Goal: Transaction & Acquisition: Book appointment/travel/reservation

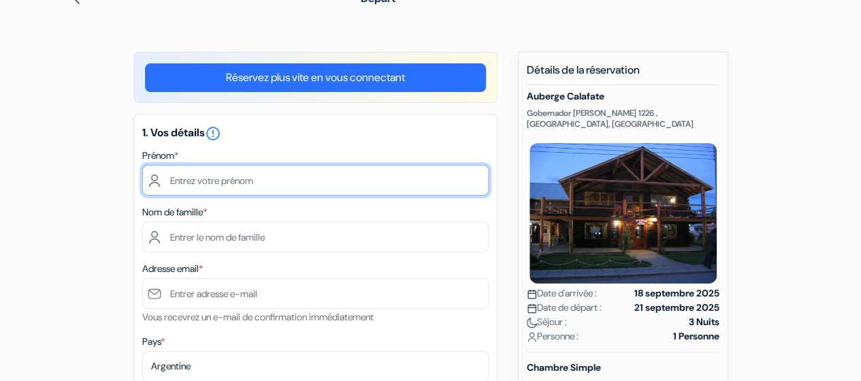
click at [280, 176] on input "text" at bounding box center [315, 180] width 346 height 31
type input "[PERSON_NAME]"
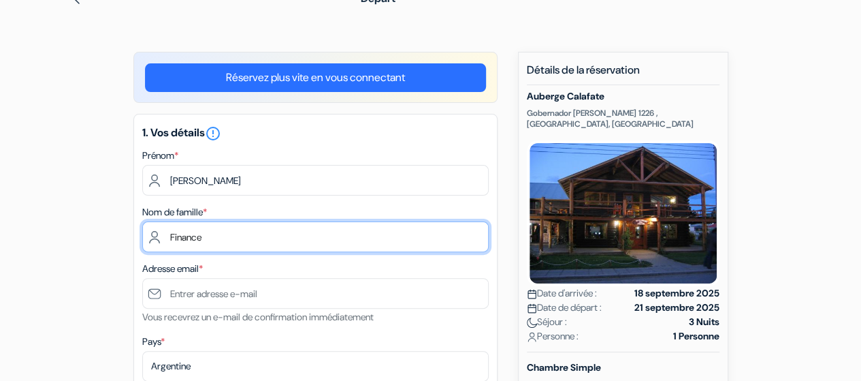
type input "Finance"
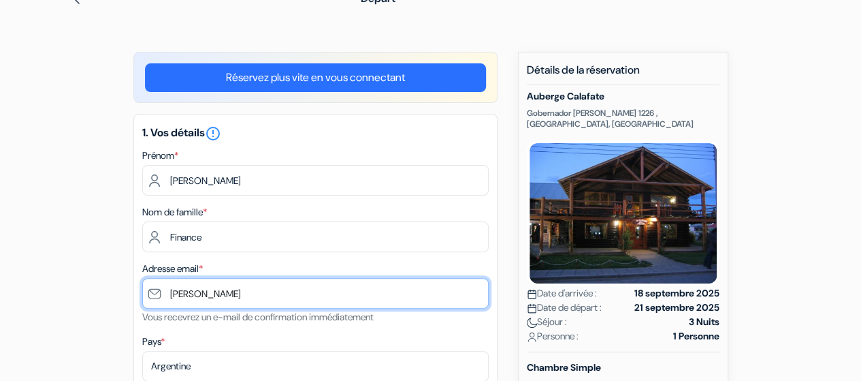
type input "[PERSON_NAME][DOMAIN_NAME][EMAIL_ADDRESS][DOMAIN_NAME]"
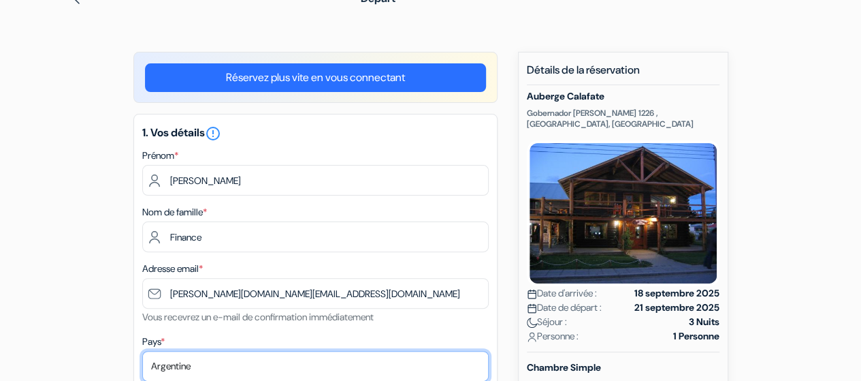
select select "ca"
type input "14388776099"
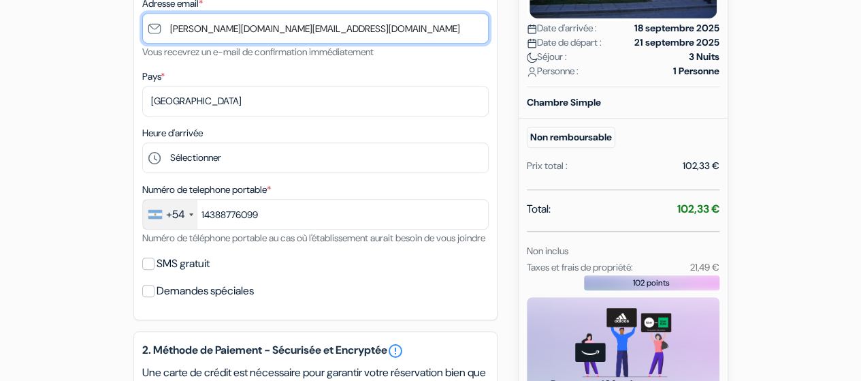
scroll to position [338, 0]
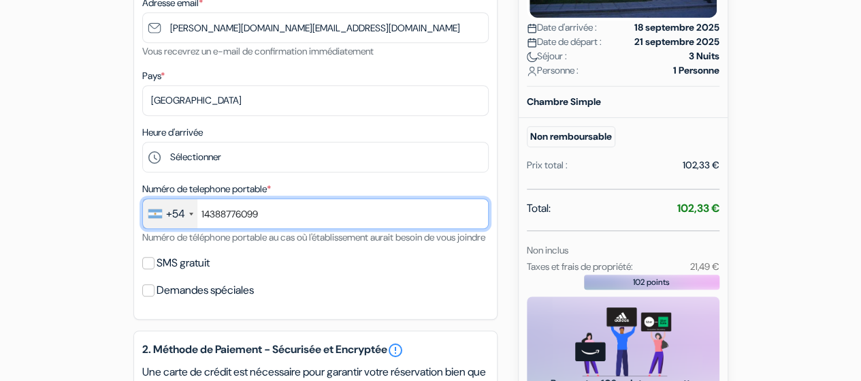
click at [248, 208] on input "14388776099" at bounding box center [315, 213] width 346 height 31
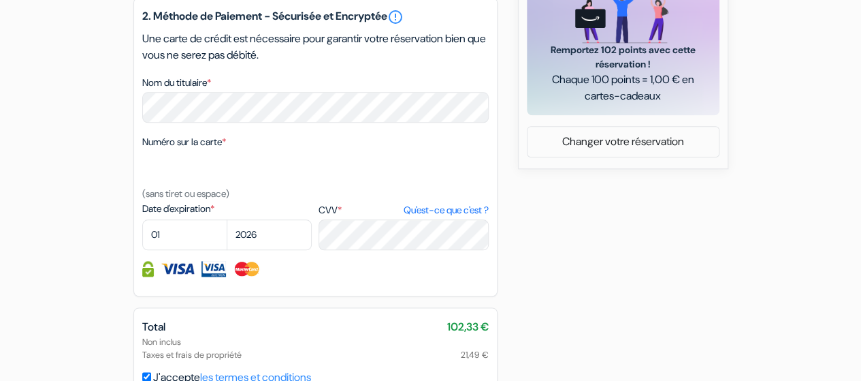
scroll to position [673, 0]
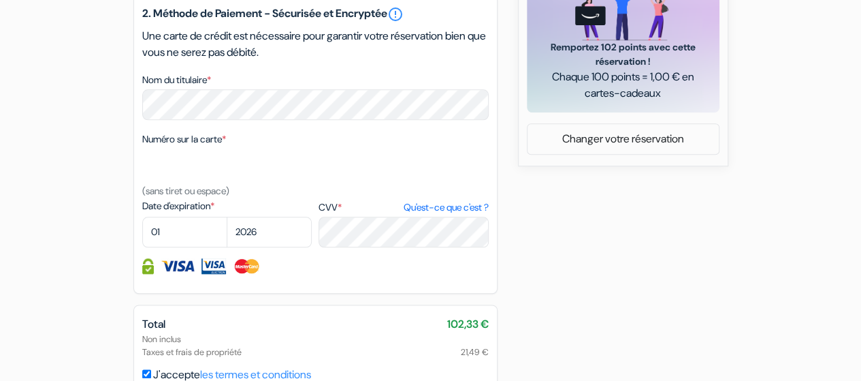
type input "1131180752"
click at [199, 247] on select "01 02 03 04 05 06 07 08 09 10 11 12" at bounding box center [184, 231] width 85 height 31
select select "11"
click at [142, 236] on select "01 02 03 04 05 06 07 08 09 10 11 12" at bounding box center [184, 231] width 85 height 31
click at [253, 247] on select "2025 2026 2027 2028 2029 2030 2031 2032 2033 2034 2035 2036 2037 2038 2039 2040…" at bounding box center [269, 231] width 85 height 31
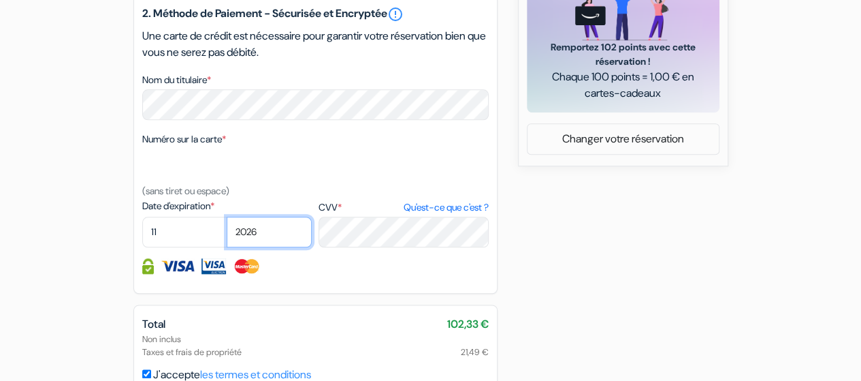
select select "2027"
click at [227, 236] on select "2025 2026 2027 2028 2029 2030 2031 2032 2033 2034 2035 2036 2037 2038 2039 2040…" at bounding box center [269, 231] width 85 height 31
click at [356, 267] on div "2. Méthode de Paiement - Sécurisée et Encryptée error_outline Une carte de créd…" at bounding box center [315, 144] width 364 height 299
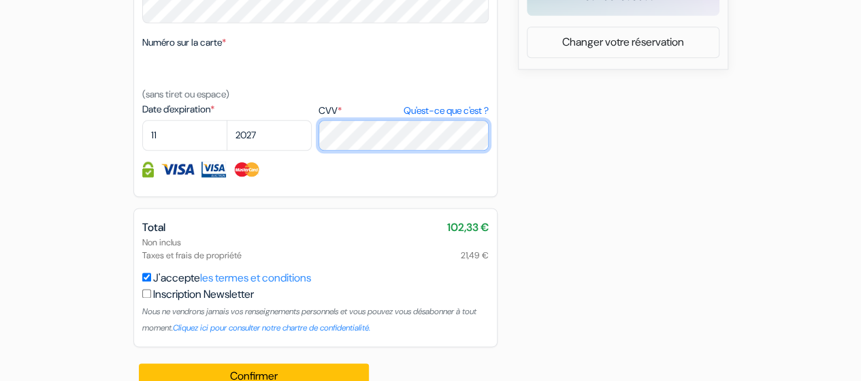
scroll to position [813, 0]
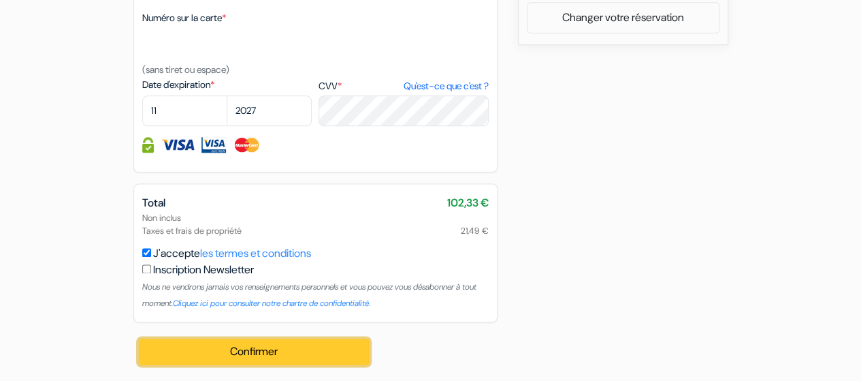
click at [283, 357] on button "Confirmer Loading..." at bounding box center [254, 351] width 231 height 26
